Goal: Information Seeking & Learning: Stay updated

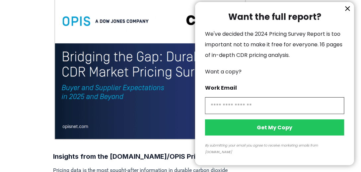
scroll to position [113, 0]
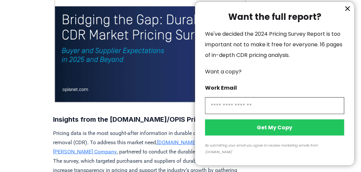
click at [350, 11] on icon "information" at bounding box center [348, 9] width 4 height 4
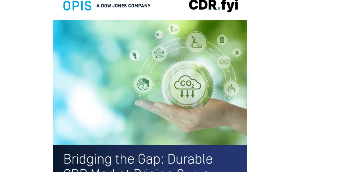
scroll to position [1230, 0]
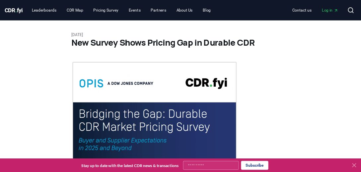
scroll to position [199, 0]
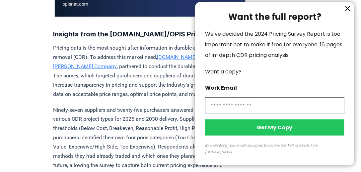
click at [352, 14] on button "information" at bounding box center [348, 9] width 10 height 10
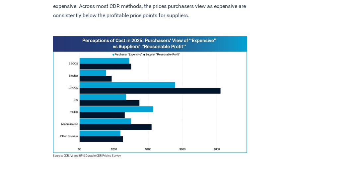
scroll to position [464, 0]
